Goal: Task Accomplishment & Management: Use online tool/utility

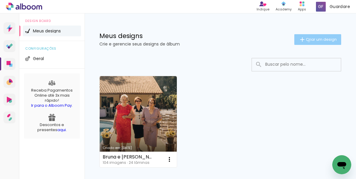
click at [306, 41] on span "Criar um design" at bounding box center [321, 39] width 31 height 4
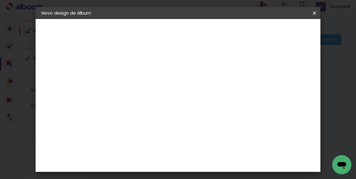
click at [139, 79] on input at bounding box center [139, 79] width 0 height 9
type input "[PERSON_NAME] - 1 ano"
type paper-input "[PERSON_NAME] - 1 ano"
click at [0, 0] on slot "Avançar" at bounding box center [0, 0] width 0 height 0
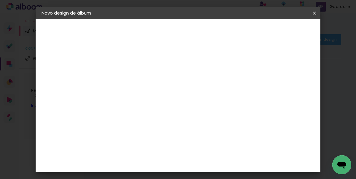
click at [161, 84] on paper-input-container at bounding box center [154, 80] width 64 height 13
type input "lui"
type paper-input "lui"
click at [159, 133] on div "[PERSON_NAME]" at bounding box center [155, 134] width 40 height 5
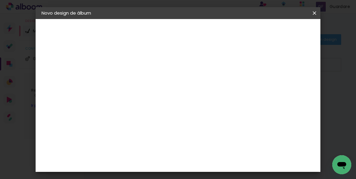
click at [174, 134] on div "[PERSON_NAME]" at bounding box center [155, 134] width 40 height 5
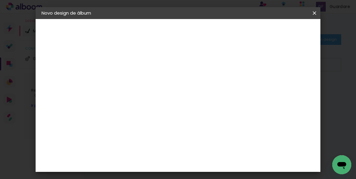
click at [0, 0] on slot "Avançar" at bounding box center [0, 0] width 0 height 0
click at [162, 100] on input "text" at bounding box center [150, 103] width 23 height 9
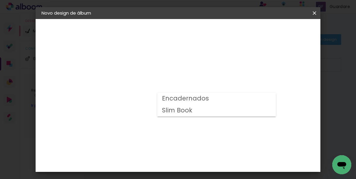
click at [207, 99] on paper-item "Encadernados" at bounding box center [216, 99] width 119 height 12
type input "Encadernados"
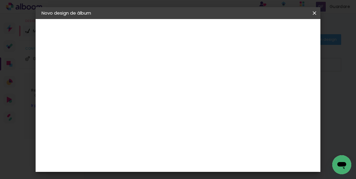
scroll to position [48, 0]
click at [179, 104] on span "20 x 60" at bounding box center [165, 107] width 28 height 12
click at [0, 0] on slot "Avançar" at bounding box center [0, 0] width 0 height 0
click at [244, 65] on div at bounding box center [241, 63] width 5 height 5
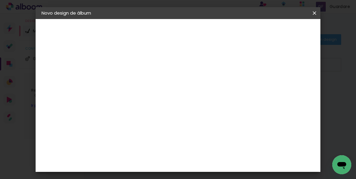
type paper-checkbox "on"
click at [278, 30] on span "Iniciar design" at bounding box center [265, 33] width 26 height 8
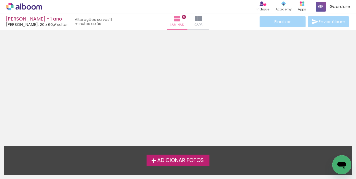
click at [161, 160] on span "Adicionar Fotos" at bounding box center [180, 160] width 47 height 5
click at [0, 0] on input "file" at bounding box center [0, 0] width 0 height 0
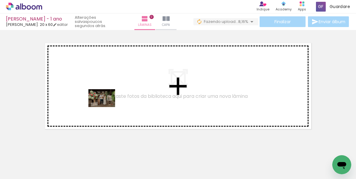
drag, startPoint x: 56, startPoint y: 163, endPoint x: 106, endPoint y: 107, distance: 75.1
click at [106, 107] on quentale-workspace at bounding box center [178, 89] width 356 height 179
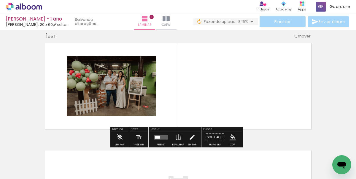
scroll to position [7, 0]
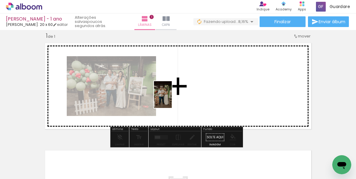
drag, startPoint x: 96, startPoint y: 161, endPoint x: 175, endPoint y: 97, distance: 101.6
click at [175, 97] on quentale-workspace at bounding box center [178, 89] width 356 height 179
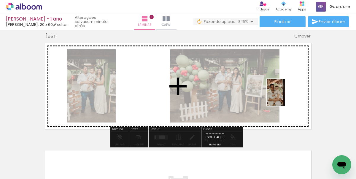
drag, startPoint x: 126, startPoint y: 161, endPoint x: 285, endPoint y: 97, distance: 172.0
click at [285, 97] on quentale-workspace at bounding box center [178, 89] width 356 height 179
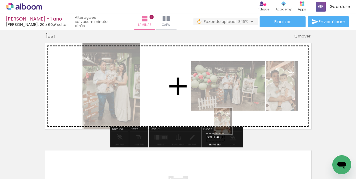
drag, startPoint x: 129, startPoint y: 163, endPoint x: 233, endPoint y: 125, distance: 110.7
click at [233, 125] on quentale-workspace at bounding box center [178, 89] width 356 height 179
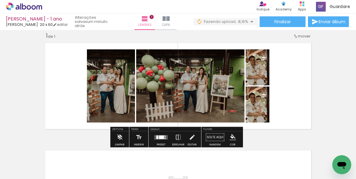
click at [249, 106] on paper-button "P&B" at bounding box center [253, 101] width 9 height 9
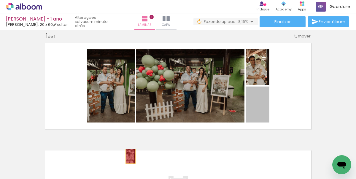
drag, startPoint x: 252, startPoint y: 112, endPoint x: 126, endPoint y: 156, distance: 133.7
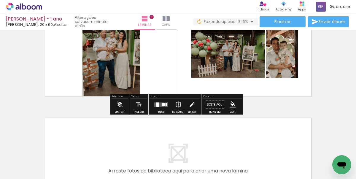
scroll to position [119, 0]
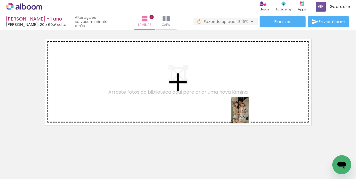
drag, startPoint x: 330, startPoint y: 163, endPoint x: 244, endPoint y: 111, distance: 100.1
click at [244, 111] on quentale-workspace at bounding box center [178, 89] width 356 height 179
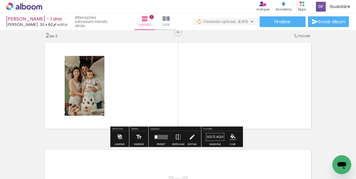
scroll to position [115, 0]
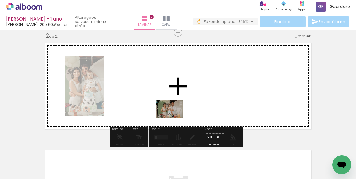
drag, startPoint x: 301, startPoint y: 162, endPoint x: 174, endPoint y: 118, distance: 135.2
click at [174, 118] on quentale-workspace at bounding box center [178, 89] width 356 height 179
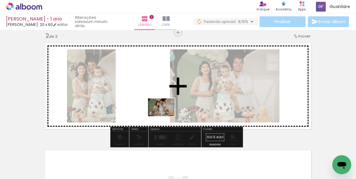
drag, startPoint x: 274, startPoint y: 161, endPoint x: 166, endPoint y: 116, distance: 116.4
click at [166, 116] on quentale-workspace at bounding box center [178, 89] width 356 height 179
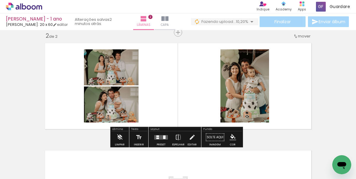
click at [163, 137] on div at bounding box center [164, 137] width 2 height 4
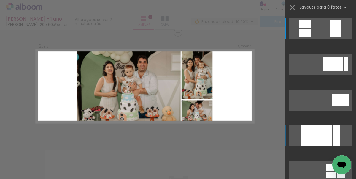
click at [324, 130] on div at bounding box center [316, 135] width 31 height 21
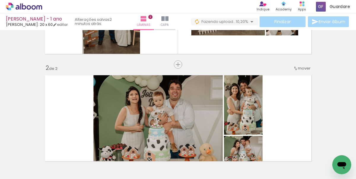
scroll to position [60, 0]
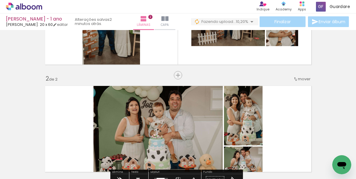
click at [284, 113] on quentale-layouter at bounding box center [178, 129] width 273 height 92
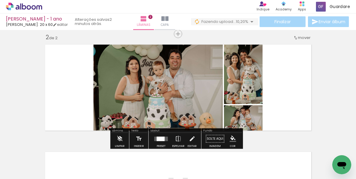
scroll to position [119, 0]
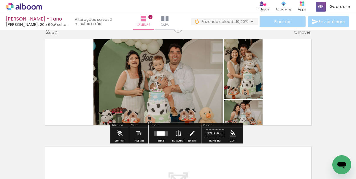
click at [157, 132] on div at bounding box center [161, 133] width 8 height 4
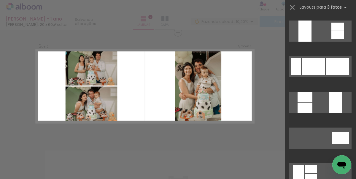
scroll to position [178, 0]
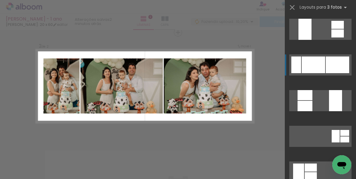
click at [319, 65] on div at bounding box center [313, 64] width 23 height 17
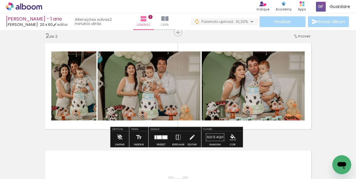
click at [160, 138] on div at bounding box center [159, 137] width 5 height 4
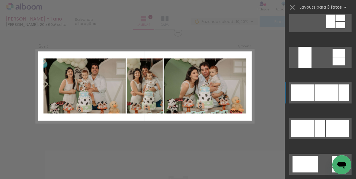
scroll to position [529, 0]
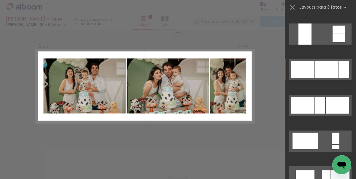
click at [314, 79] on quentale-layouter at bounding box center [321, 69] width 62 height 21
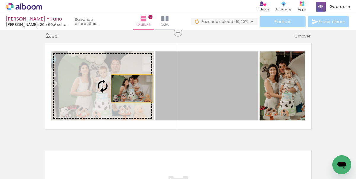
drag, startPoint x: 231, startPoint y: 88, endPoint x: 130, endPoint y: 88, distance: 101.6
click at [0, 0] on slot at bounding box center [0, 0] width 0 height 0
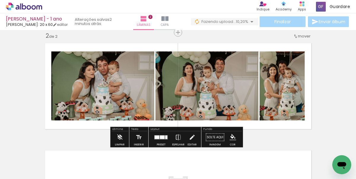
click at [317, 93] on div "Inserir lâmina 1 de 2 Inserir lâmina 2 de 2" at bounding box center [178, 78] width 356 height 322
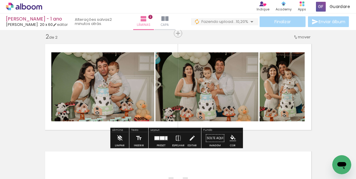
scroll to position [113, 0]
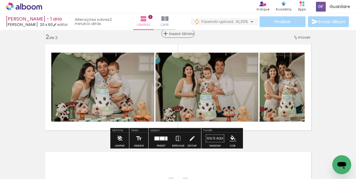
click at [177, 35] on span "Inserir lâmina" at bounding box center [180, 34] width 23 height 4
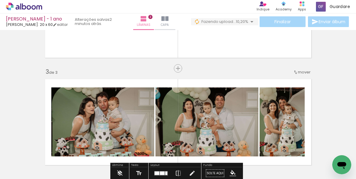
scroll to position [158, 0]
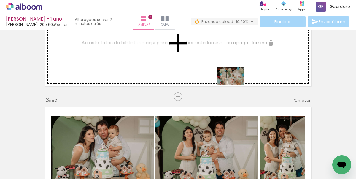
drag, startPoint x: 231, startPoint y: 162, endPoint x: 236, endPoint y: 85, distance: 77.4
click at [236, 85] on quentale-workspace at bounding box center [178, 89] width 356 height 179
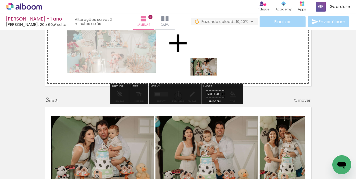
drag, startPoint x: 207, startPoint y: 162, endPoint x: 209, endPoint y: 75, distance: 86.7
click at [209, 75] on quentale-workspace at bounding box center [178, 89] width 356 height 179
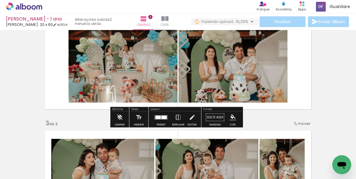
scroll to position [134, 0]
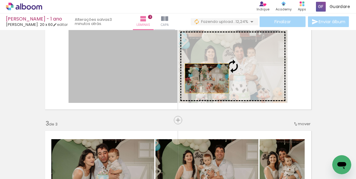
drag, startPoint x: 144, startPoint y: 80, endPoint x: 205, endPoint y: 78, distance: 60.9
click at [0, 0] on slot at bounding box center [0, 0] width 0 height 0
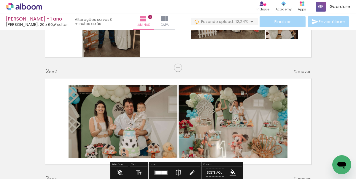
scroll to position [79, 0]
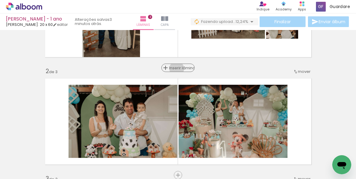
click at [175, 69] on span "Inserir lâmina" at bounding box center [180, 68] width 23 height 4
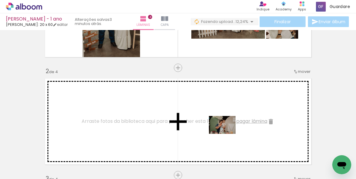
drag, startPoint x: 229, startPoint y: 163, endPoint x: 227, endPoint y: 133, distance: 30.4
click at [227, 133] on quentale-workspace at bounding box center [178, 89] width 356 height 179
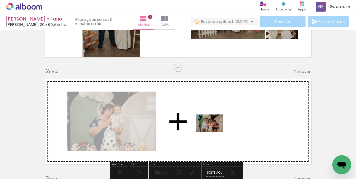
drag, startPoint x: 206, startPoint y: 161, endPoint x: 214, endPoint y: 132, distance: 30.0
click at [214, 132] on quentale-workspace at bounding box center [178, 89] width 356 height 179
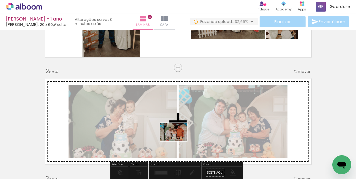
drag, startPoint x: 169, startPoint y: 163, endPoint x: 178, endPoint y: 141, distance: 24.5
click at [178, 141] on quentale-workspace at bounding box center [178, 89] width 356 height 179
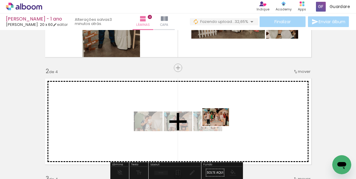
drag, startPoint x: 142, startPoint y: 160, endPoint x: 220, endPoint y: 126, distance: 85.7
click at [220, 126] on quentale-workspace at bounding box center [178, 89] width 356 height 179
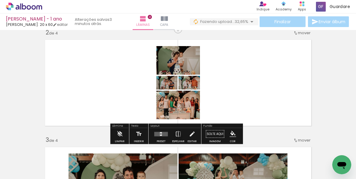
scroll to position [118, 0]
click at [163, 132] on quentale-layouter at bounding box center [161, 134] width 14 height 4
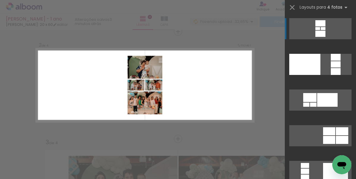
scroll to position [115, 0]
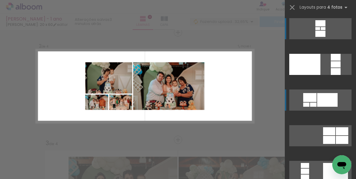
click at [314, 105] on div at bounding box center [313, 104] width 7 height 4
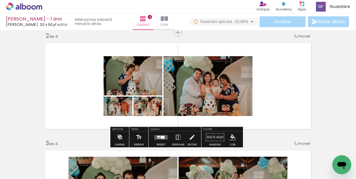
click at [158, 135] on quentale-layouter at bounding box center [161, 137] width 14 height 4
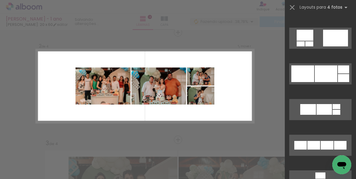
scroll to position [2223, 0]
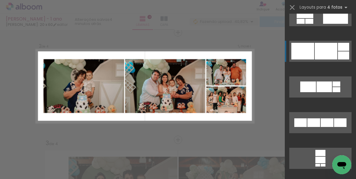
click at [323, 57] on div at bounding box center [326, 51] width 23 height 17
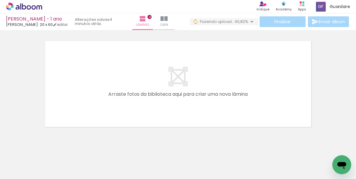
scroll to position [411, 0]
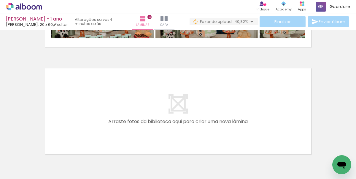
click at [27, 169] on span "Adicionar Fotos" at bounding box center [21, 171] width 18 height 7
click at [0, 0] on input "file" at bounding box center [0, 0] width 0 height 0
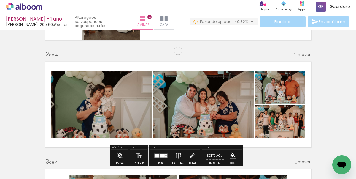
scroll to position [97, 0]
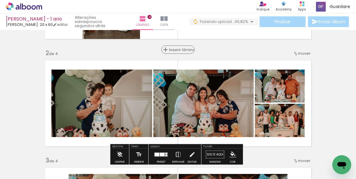
click at [176, 49] on span "Inserir lâmina" at bounding box center [180, 50] width 23 height 4
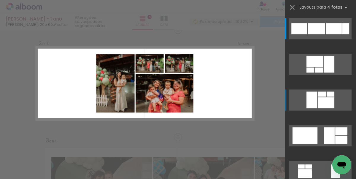
scroll to position [115, 0]
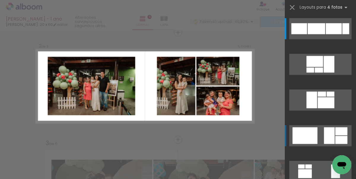
click at [327, 133] on div at bounding box center [329, 135] width 11 height 17
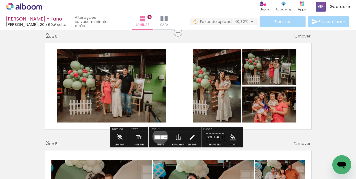
click at [159, 136] on div at bounding box center [158, 137] width 6 height 4
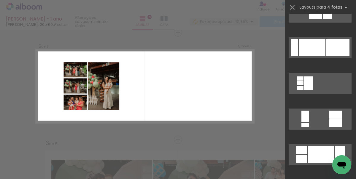
scroll to position [741, 0]
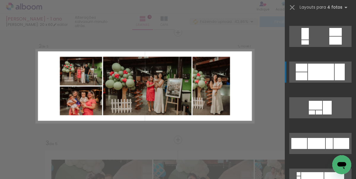
click at [318, 77] on div at bounding box center [321, 72] width 26 height 17
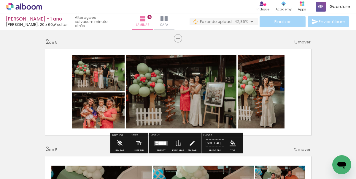
scroll to position [81, 0]
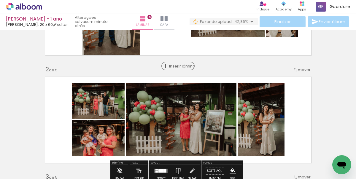
click at [176, 67] on span "Inserir lâmina" at bounding box center [180, 66] width 23 height 4
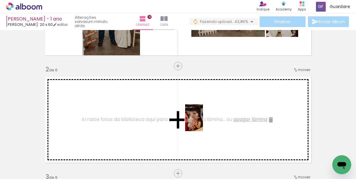
drag, startPoint x: 194, startPoint y: 157, endPoint x: 206, endPoint y: 116, distance: 43.4
click at [206, 115] on quentale-workspace at bounding box center [178, 89] width 356 height 179
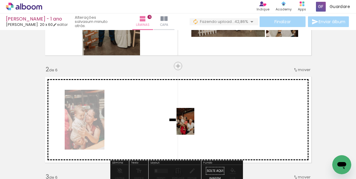
drag, startPoint x: 169, startPoint y: 158, endPoint x: 195, endPoint y: 126, distance: 41.1
click at [195, 126] on quentale-workspace at bounding box center [178, 89] width 356 height 179
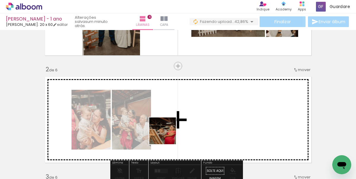
drag, startPoint x: 135, startPoint y: 163, endPoint x: 179, endPoint y: 123, distance: 59.7
click at [179, 123] on quentale-workspace at bounding box center [178, 89] width 356 height 179
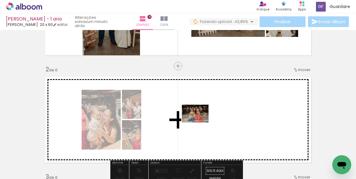
drag, startPoint x: 99, startPoint y: 160, endPoint x: 226, endPoint y: 117, distance: 134.4
click at [226, 117] on quentale-workspace at bounding box center [178, 89] width 356 height 179
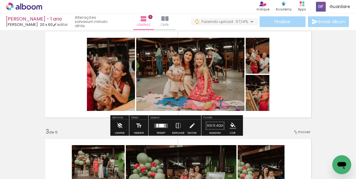
scroll to position [127, 0]
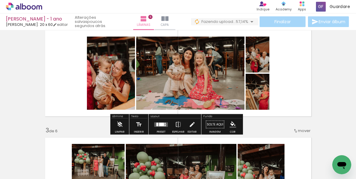
click at [165, 124] on div at bounding box center [165, 124] width 1 height 1
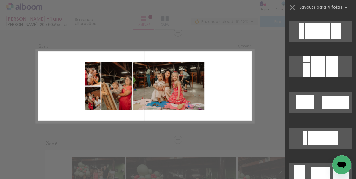
scroll to position [602, 0]
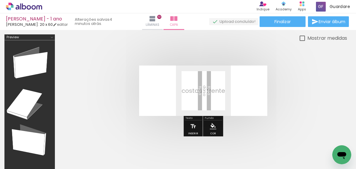
scroll to position [0, 1324]
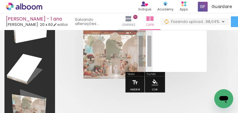
scroll to position [0, 1510]
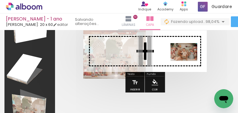
drag, startPoint x: 210, startPoint y: 94, endPoint x: 188, endPoint y: 61, distance: 39.9
click at [188, 61] on quentale-workspace at bounding box center [119, 56] width 238 height 113
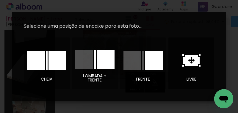
click at [191, 59] on icon at bounding box center [191, 60] width 18 height 12
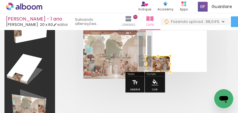
drag, startPoint x: 151, startPoint y: 56, endPoint x: 165, endPoint y: 70, distance: 20.2
click at [165, 70] on div at bounding box center [158, 64] width 24 height 16
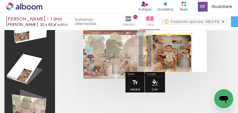
drag, startPoint x: 171, startPoint y: 56, endPoint x: 190, endPoint y: 28, distance: 34.4
click at [0, 0] on div "João Luiz - 1 ano Luiz Fotógrafo: 20 x 60 editar Lâminas 10 Capa Finalizar Envi…" at bounding box center [0, 0] width 0 height 0
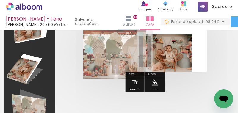
click at [188, 39] on div at bounding box center [167, 40] width 41 height 9
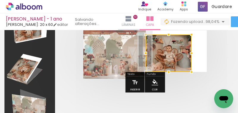
click at [189, 37] on div at bounding box center [191, 35] width 12 height 12
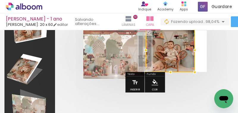
drag, startPoint x: 191, startPoint y: 34, endPoint x: 195, endPoint y: 32, distance: 3.7
click at [195, 32] on div at bounding box center [195, 28] width 12 height 12
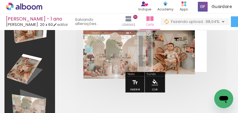
click at [191, 55] on quentale-photo at bounding box center [170, 52] width 49 height 44
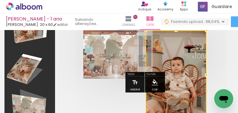
drag, startPoint x: 195, startPoint y: 52, endPoint x: 201, endPoint y: 52, distance: 6.5
click at [201, 52] on div at bounding box center [176, 74] width 61 height 89
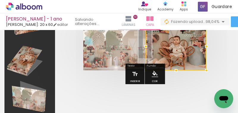
scroll to position [40, 0]
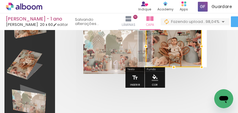
click at [206, 73] on div at bounding box center [144, 46] width 171 height 89
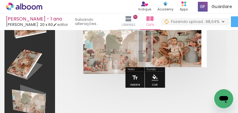
click at [165, 44] on quentale-photo at bounding box center [174, 47] width 56 height 42
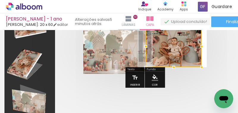
click at [179, 47] on div at bounding box center [174, 47] width 56 height 42
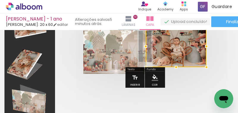
click at [203, 46] on div at bounding box center [206, 46] width 12 height 12
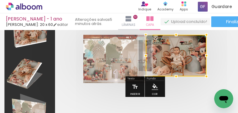
scroll to position [29, 0]
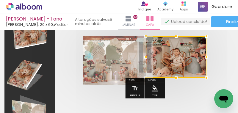
click at [228, 57] on div at bounding box center [144, 56] width 171 height 89
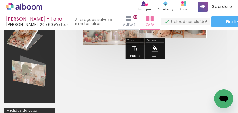
scroll to position [70, 0]
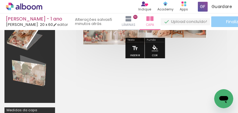
click at [218, 25] on paper-button "Finalizar" at bounding box center [234, 21] width 46 height 11
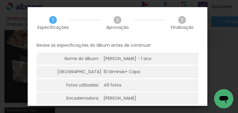
scroll to position [55, 0]
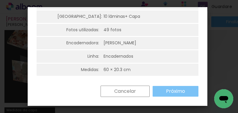
click at [0, 0] on slot "Próximo" at bounding box center [0, 0] width 0 height 0
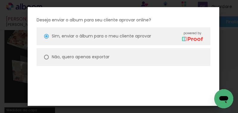
scroll to position [54, 0]
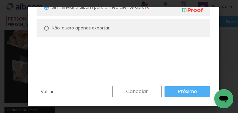
click at [0, 0] on slot "Próximo" at bounding box center [0, 0] width 0 height 0
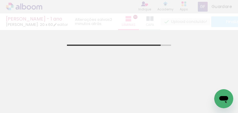
click at [148, 22] on div "[PERSON_NAME] - 1 ano [PERSON_NAME]: 20 x 60 editar 2 minutos atrás. Lâminas 10…" at bounding box center [119, 15] width 238 height 30
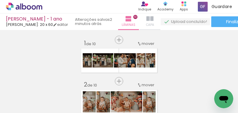
click at [148, 21] on iron-icon at bounding box center [149, 18] width 7 height 7
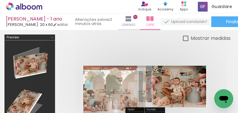
drag, startPoint x: 134, startPoint y: 55, endPoint x: 119, endPoint y: 41, distance: 20.8
click at [0, 0] on quentale-cover-editor at bounding box center [0, 0] width 0 height 0
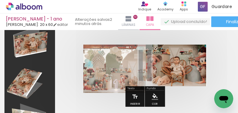
scroll to position [40, 0]
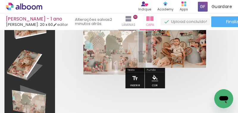
click at [171, 53] on quentale-photo at bounding box center [176, 47] width 61 height 42
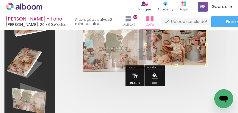
scroll to position [42, 0]
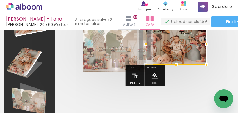
drag, startPoint x: 177, startPoint y: 65, endPoint x: 176, endPoint y: 72, distance: 6.6
click at [0, 0] on div at bounding box center [0, 0] width 0 height 0
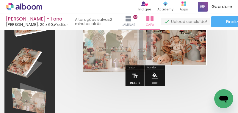
click at [174, 62] on quentale-photo at bounding box center [176, 44] width 61 height 41
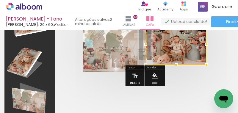
click at [119, 69] on quentale-photo at bounding box center [114, 48] width 62 height 48
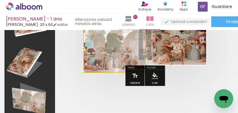
drag, startPoint x: 114, startPoint y: 71, endPoint x: 109, endPoint y: 66, distance: 6.7
click at [109, 66] on div at bounding box center [115, 48] width 65 height 49
drag, startPoint x: 121, startPoint y: 44, endPoint x: 118, endPoint y: 44, distance: 3.6
click at [118, 44] on div at bounding box center [115, 48] width 65 height 48
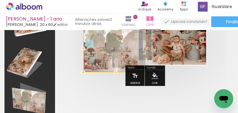
click at [118, 44] on div at bounding box center [115, 48] width 65 height 48
click at [114, 48] on div at bounding box center [115, 48] width 65 height 48
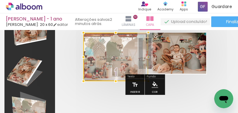
scroll to position [33, 0]
click at [116, 32] on div at bounding box center [116, 33] width 12 height 12
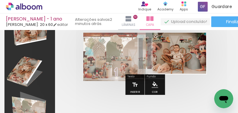
click at [0, 0] on div at bounding box center [0, 0] width 0 height 0
click at [112, 35] on div at bounding box center [108, 39] width 23 height 10
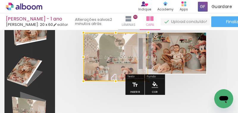
click at [113, 33] on div at bounding box center [116, 33] width 12 height 12
click at [114, 32] on div at bounding box center [116, 33] width 12 height 12
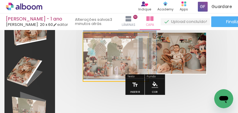
drag, startPoint x: 112, startPoint y: 39, endPoint x: 85, endPoint y: 40, distance: 26.5
type paper-slider "100"
click at [85, 40] on div at bounding box center [105, 38] width 41 height 9
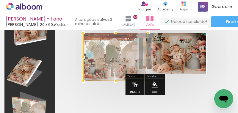
drag, startPoint x: 147, startPoint y: 57, endPoint x: 140, endPoint y: 57, distance: 7.2
click at [140, 57] on div at bounding box center [115, 57] width 65 height 48
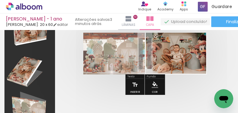
click at [0, 0] on div at bounding box center [0, 0] width 0 height 0
click at [181, 63] on quentale-photo at bounding box center [176, 53] width 61 height 41
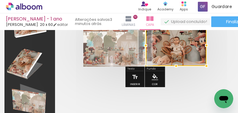
scroll to position [42, 0]
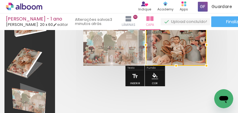
click at [176, 65] on div at bounding box center [176, 66] width 12 height 12
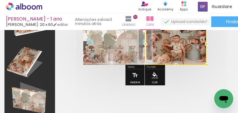
scroll to position [43, 0]
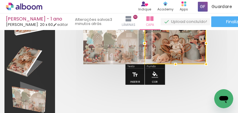
click at [144, 43] on div at bounding box center [144, 43] width 12 height 12
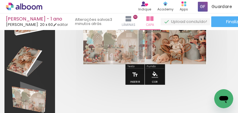
click at [0, 0] on div at bounding box center [0, 0] width 0 height 0
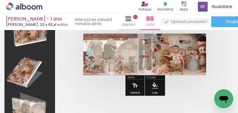
scroll to position [32, 0]
click at [217, 21] on paper-button "Finalizar" at bounding box center [234, 21] width 46 height 11
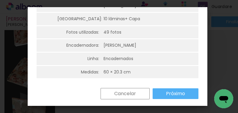
scroll to position [55, 0]
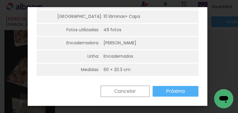
click at [186, 92] on paper-button "Próximo" at bounding box center [175, 91] width 46 height 11
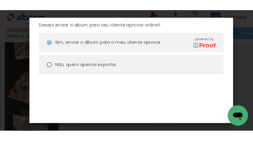
scroll to position [54, 0]
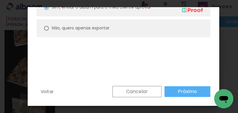
click at [0, 0] on slot "Próximo" at bounding box center [0, 0] width 0 height 0
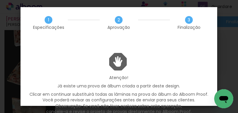
click at [190, 66] on p "Atenção!" at bounding box center [118, 67] width 179 height 28
click at [207, 70] on p "Atenção!" at bounding box center [118, 67] width 179 height 28
click at [164, 75] on p "Atenção!" at bounding box center [118, 67] width 179 height 28
click at [188, 53] on div "Atenção! Já existe uma prova de álbum criada a partir deste design. Clicar em c…" at bounding box center [118, 89] width 196 height 73
click at [154, 55] on p "Atenção!" at bounding box center [118, 67] width 179 height 28
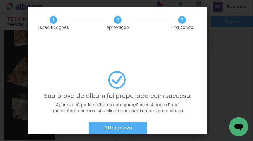
click at [0, 0] on slot "Quero editar depois" at bounding box center [0, 0] width 0 height 0
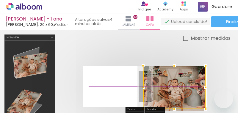
click at [198, 66] on div at bounding box center [174, 87] width 62 height 43
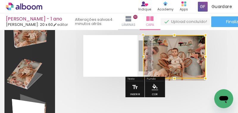
scroll to position [0, 1510]
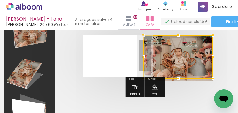
click at [206, 56] on div at bounding box center [178, 56] width 70 height 43
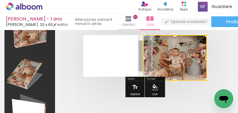
click at [226, 63] on div at bounding box center [144, 55] width 171 height 89
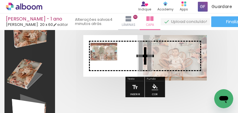
drag, startPoint x: 187, startPoint y: 96, endPoint x: 108, endPoint y: 61, distance: 86.7
click at [108, 61] on quentale-workspace at bounding box center [119, 56] width 238 height 113
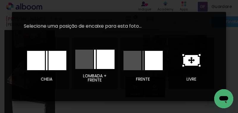
click at [188, 64] on icon at bounding box center [191, 60] width 16 height 11
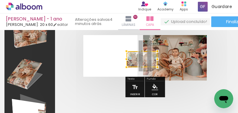
drag, startPoint x: 137, startPoint y: 60, endPoint x: 130, endPoint y: 59, distance: 6.4
click at [130, 59] on div at bounding box center [126, 59] width 12 height 12
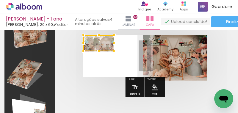
drag, startPoint x: 140, startPoint y: 57, endPoint x: 96, endPoint y: 41, distance: 47.0
click at [96, 41] on div at bounding box center [98, 43] width 31 height 16
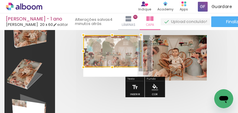
drag, startPoint x: 98, startPoint y: 50, endPoint x: 98, endPoint y: 67, distance: 16.3
click at [98, 67] on album-spread at bounding box center [144, 56] width 123 height 42
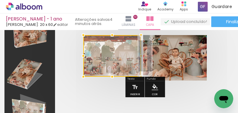
drag, startPoint x: 111, startPoint y: 67, endPoint x: 110, endPoint y: 72, distance: 5.4
click at [110, 72] on div at bounding box center [112, 77] width 12 height 12
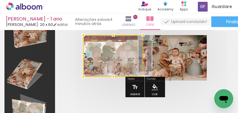
click at [143, 55] on div at bounding box center [143, 56] width 12 height 12
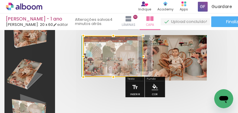
drag, startPoint x: 113, startPoint y: 34, endPoint x: 112, endPoint y: 31, distance: 3.1
click at [112, 31] on div at bounding box center [113, 36] width 12 height 12
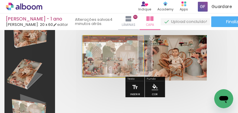
click at [112, 36] on quentale-photo at bounding box center [113, 56] width 60 height 41
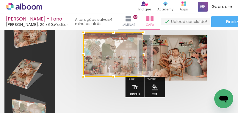
click at [113, 33] on div at bounding box center [113, 32] width 12 height 12
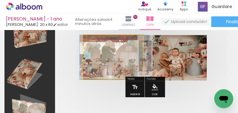
type paper-slider "100"
click at [95, 41] on div at bounding box center [96, 41] width 5 height 5
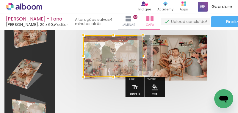
click at [136, 57] on div at bounding box center [113, 56] width 60 height 42
click at [124, 48] on div at bounding box center [113, 56] width 60 height 42
drag, startPoint x: 122, startPoint y: 52, endPoint x: 122, endPoint y: 48, distance: 3.9
click at [122, 48] on div at bounding box center [113, 56] width 60 height 42
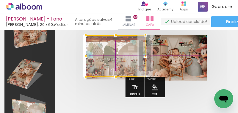
drag, startPoint x: 128, startPoint y: 65, endPoint x: 130, endPoint y: 61, distance: 4.4
click at [130, 61] on div at bounding box center [116, 56] width 60 height 42
click at [117, 48] on div at bounding box center [116, 56] width 60 height 42
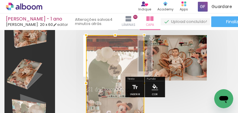
click at [145, 55] on album-spread at bounding box center [144, 56] width 123 height 42
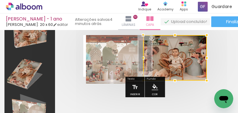
click at [131, 59] on quentale-photo at bounding box center [115, 59] width 58 height 48
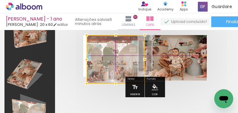
drag, startPoint x: 124, startPoint y: 63, endPoint x: 124, endPoint y: 54, distance: 8.9
click at [124, 54] on div at bounding box center [115, 59] width 58 height 48
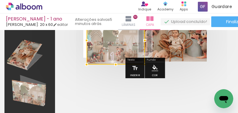
scroll to position [49, 0]
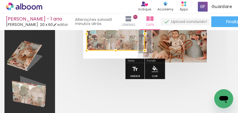
click at [115, 66] on div at bounding box center [144, 37] width 171 height 89
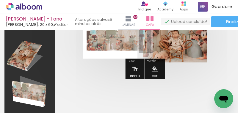
click at [115, 47] on quentale-photo at bounding box center [115, 34] width 58 height 34
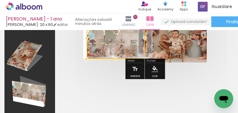
click at [115, 49] on div at bounding box center [115, 38] width 58 height 42
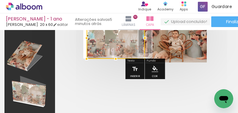
click at [100, 71] on div at bounding box center [144, 37] width 171 height 89
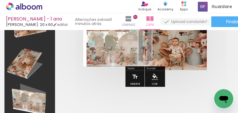
scroll to position [41, 0]
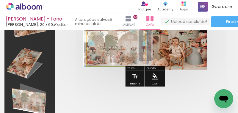
click at [91, 61] on quentale-photo at bounding box center [115, 45] width 58 height 42
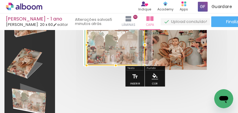
drag, startPoint x: 116, startPoint y: 66, endPoint x: 116, endPoint y: 71, distance: 4.5
click at [116, 71] on div at bounding box center [144, 45] width 171 height 89
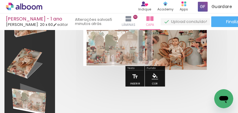
click at [115, 63] on quentale-photo at bounding box center [115, 44] width 58 height 41
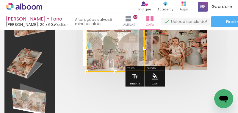
click at [116, 67] on div at bounding box center [116, 72] width 12 height 12
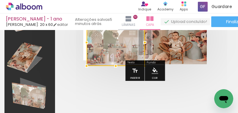
scroll to position [47, 0]
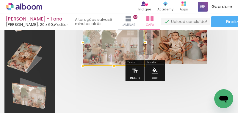
click at [85, 43] on div at bounding box center [83, 43] width 12 height 12
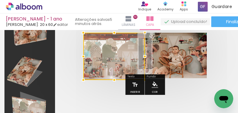
scroll to position [33, 0]
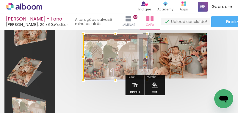
click at [114, 30] on div at bounding box center [115, 34] width 12 height 12
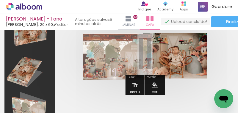
click at [138, 50] on quentale-photo at bounding box center [117, 57] width 68 height 47
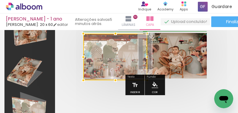
click at [151, 56] on div at bounding box center [147, 57] width 12 height 12
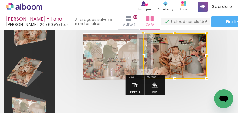
click at [117, 34] on quentale-photo at bounding box center [115, 57] width 64 height 47
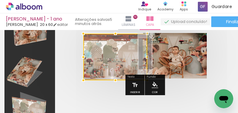
click at [115, 30] on div at bounding box center [115, 34] width 12 height 12
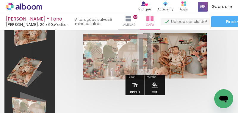
click at [94, 35] on div at bounding box center [97, 40] width 10 height 10
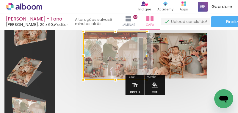
click at [116, 31] on div at bounding box center [115, 32] width 12 height 12
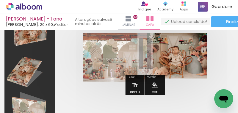
click at [220, 53] on div at bounding box center [144, 53] width 171 height 89
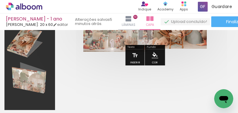
scroll to position [94, 0]
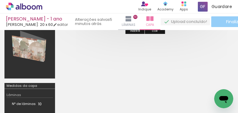
click at [221, 23] on paper-button "Finalizar" at bounding box center [234, 21] width 46 height 11
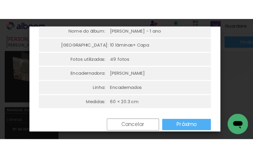
scroll to position [55, 0]
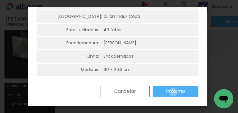
click at [0, 0] on slot "Próximo" at bounding box center [0, 0] width 0 height 0
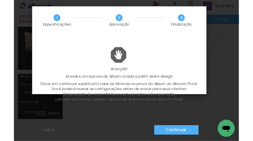
scroll to position [0, 1494]
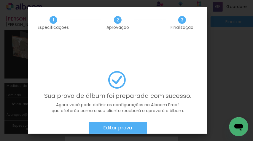
click at [0, 0] on slot "Quero editar depois" at bounding box center [0, 0] width 0 height 0
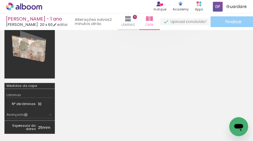
click at [218, 24] on paper-button "Finalizar" at bounding box center [234, 21] width 46 height 11
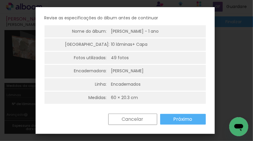
click at [145, 113] on paper-button "Cancelar" at bounding box center [132, 118] width 49 height 11
